Goal: Information Seeking & Learning: Learn about a topic

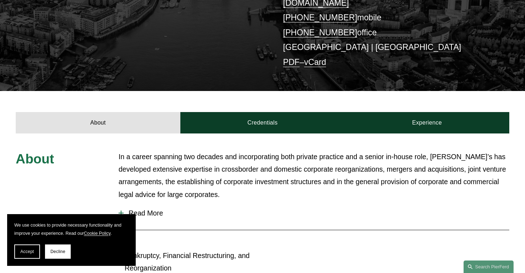
scroll to position [171, 0]
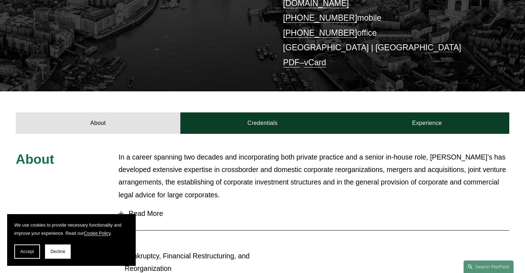
click at [147, 210] on span "Read More" at bounding box center [317, 214] width 386 height 8
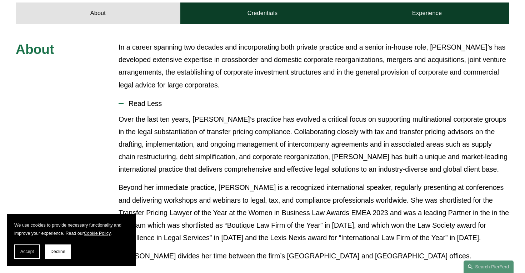
scroll to position [294, 0]
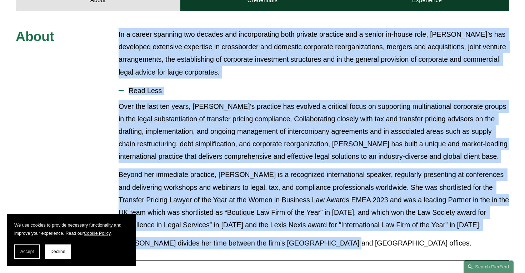
drag, startPoint x: 335, startPoint y: 232, endPoint x: 106, endPoint y: 34, distance: 302.7
click at [106, 34] on div "About In a career spanning two decades and incorporating both private practice …" at bounding box center [262, 248] width 525 height 441
copy div "In a career spanning two decades and incorporating both private practice and a …"
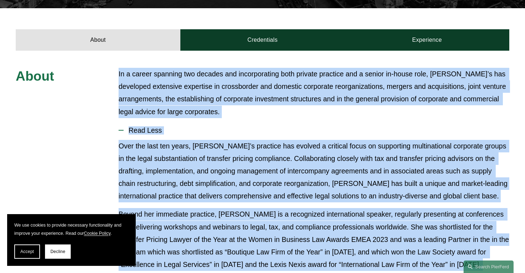
scroll to position [254, 0]
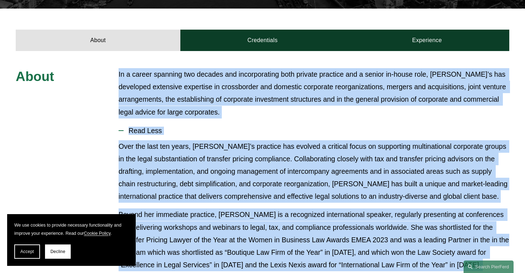
copy div "In a career spanning two decades and incorporating both private practice and a …"
click at [274, 181] on p "Over the last ten years, [PERSON_NAME]’s practice has evolved a critical focus …" at bounding box center [314, 171] width 391 height 63
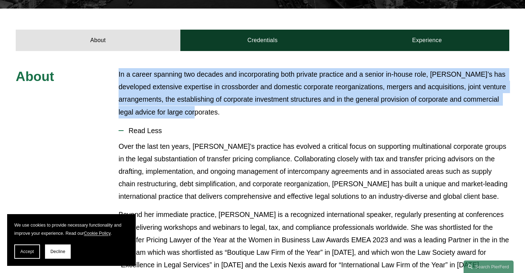
drag, startPoint x: 219, startPoint y: 97, endPoint x: 116, endPoint y: 62, distance: 109.1
copy p "In a career spanning two decades and incorporating both private practice and a …"
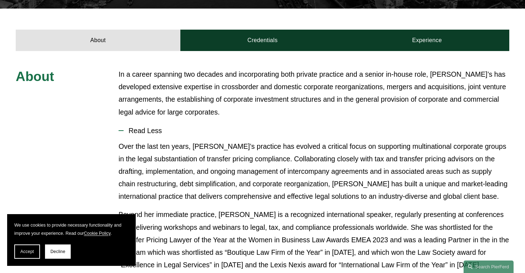
click at [254, 153] on p "Over the last ten years, [PERSON_NAME]’s practice has evolved a critical focus …" at bounding box center [314, 171] width 391 height 63
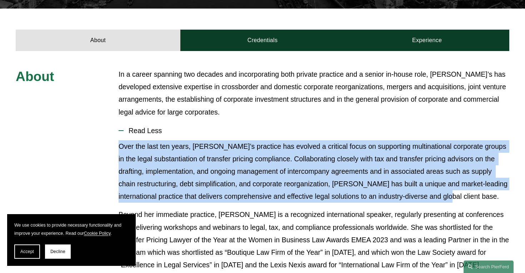
drag, startPoint x: 466, startPoint y: 184, endPoint x: 110, endPoint y: 131, distance: 359.4
copy p "Over the last ten years, [PERSON_NAME]’s practice has evolved a critical focus …"
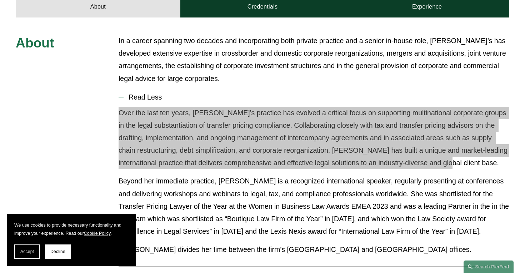
scroll to position [353, 0]
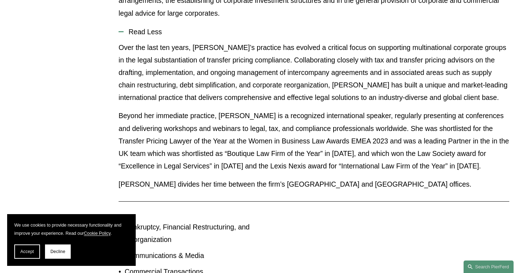
click at [334, 155] on p "Beyond her immediate practice, [PERSON_NAME] is a recognized international spea…" at bounding box center [314, 141] width 391 height 63
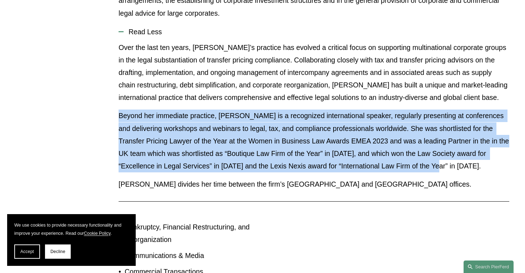
drag, startPoint x: 474, startPoint y: 155, endPoint x: 93, endPoint y: 103, distance: 385.2
click at [93, 103] on div "About In a career spanning two decades and incorporating both private practice …" at bounding box center [262, 189] width 525 height 441
copy p "Beyond her immediate practice, [PERSON_NAME] is a recognized international spea…"
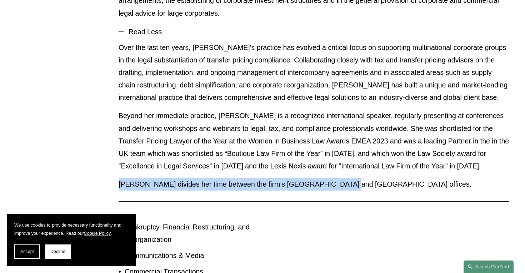
drag, startPoint x: 342, startPoint y: 170, endPoint x: 102, endPoint y: 169, distance: 240.4
click at [102, 169] on div "About In a career spanning two decades and incorporating both private practice …" at bounding box center [262, 189] width 525 height 441
copy p "[PERSON_NAME] divides her time between the firm’s [GEOGRAPHIC_DATA] and [GEOGRA…"
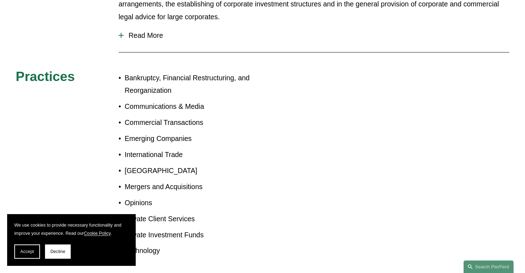
scroll to position [353, 0]
